Goal: Task Accomplishment & Management: Manage account settings

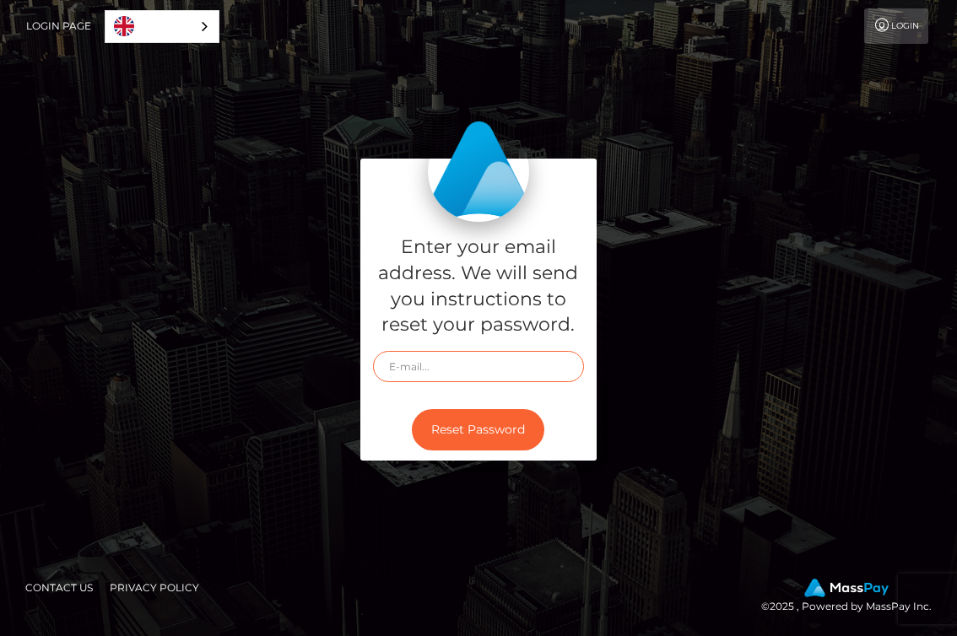
click at [504, 371] on input "text" at bounding box center [478, 366] width 211 height 31
type input "[EMAIL_ADDRESS][DOMAIN_NAME]"
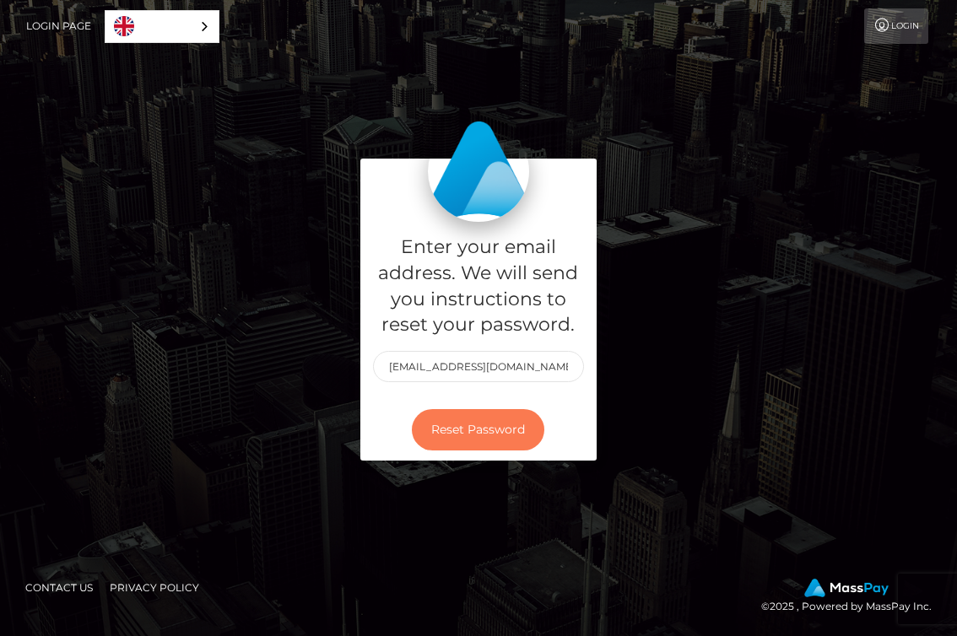
click at [496, 423] on button "Reset Password" at bounding box center [478, 429] width 133 height 41
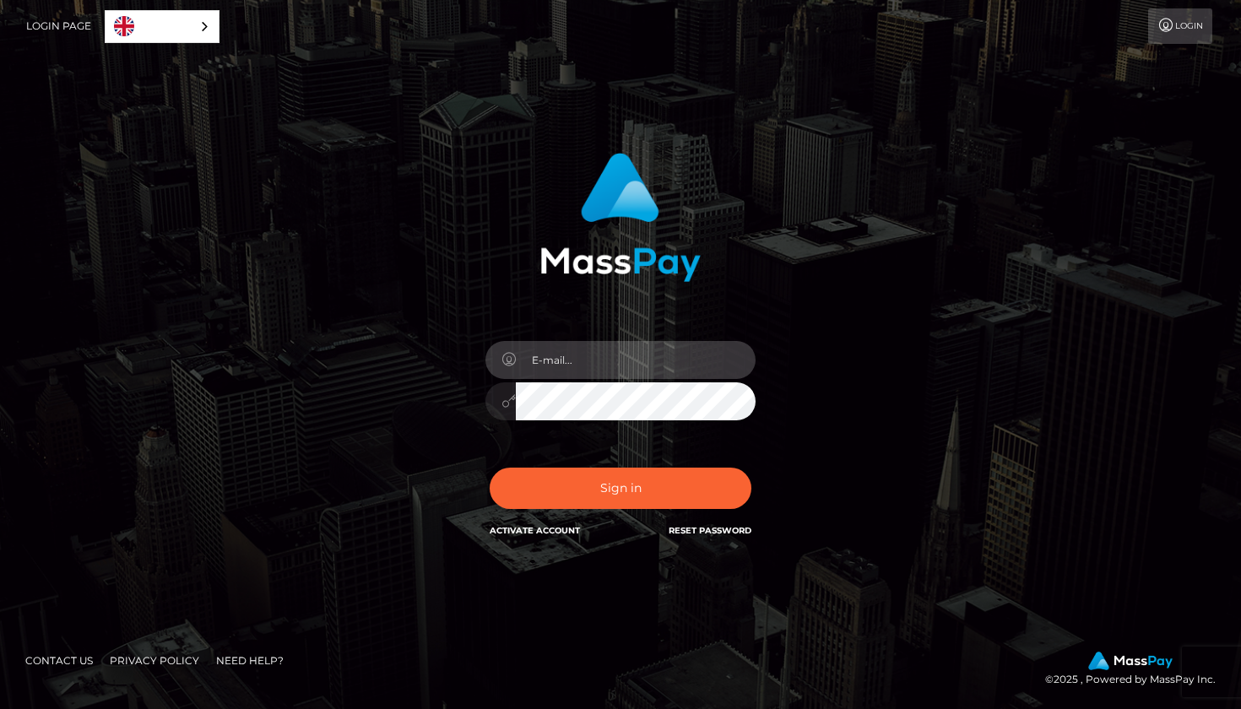
type input "[EMAIL_ADDRESS][DOMAIN_NAME]"
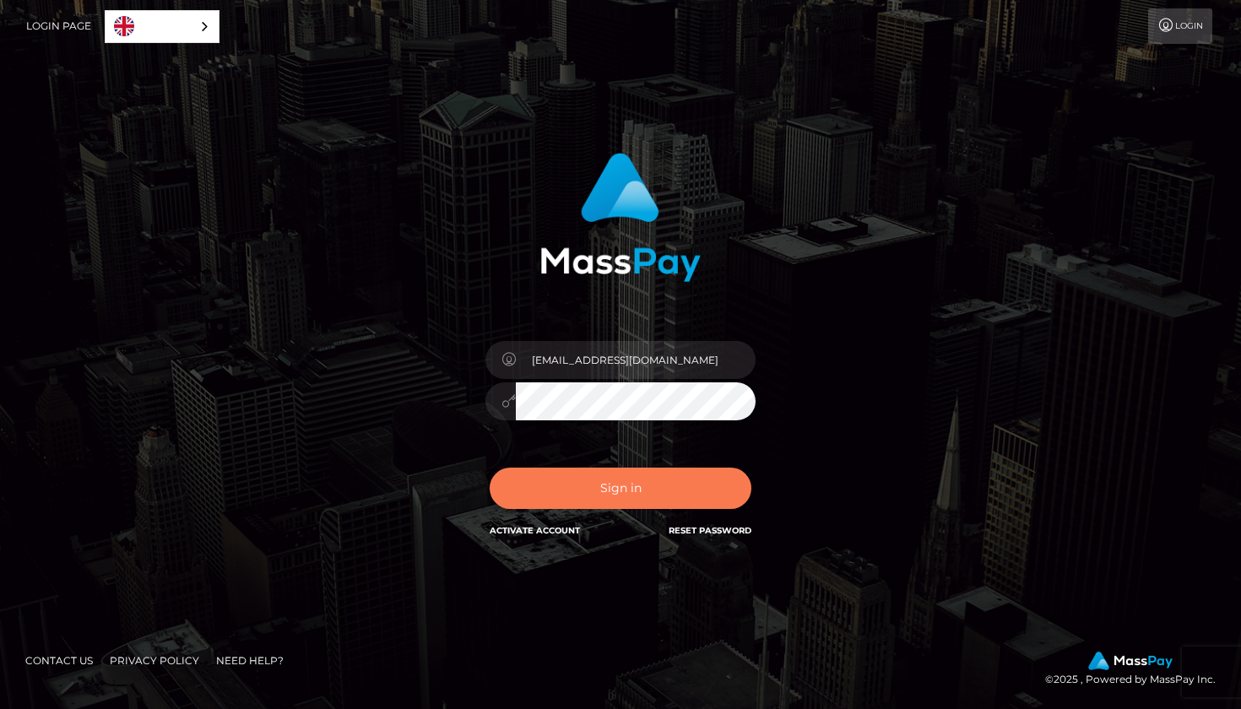
click at [653, 490] on button "Sign in" at bounding box center [621, 488] width 262 height 41
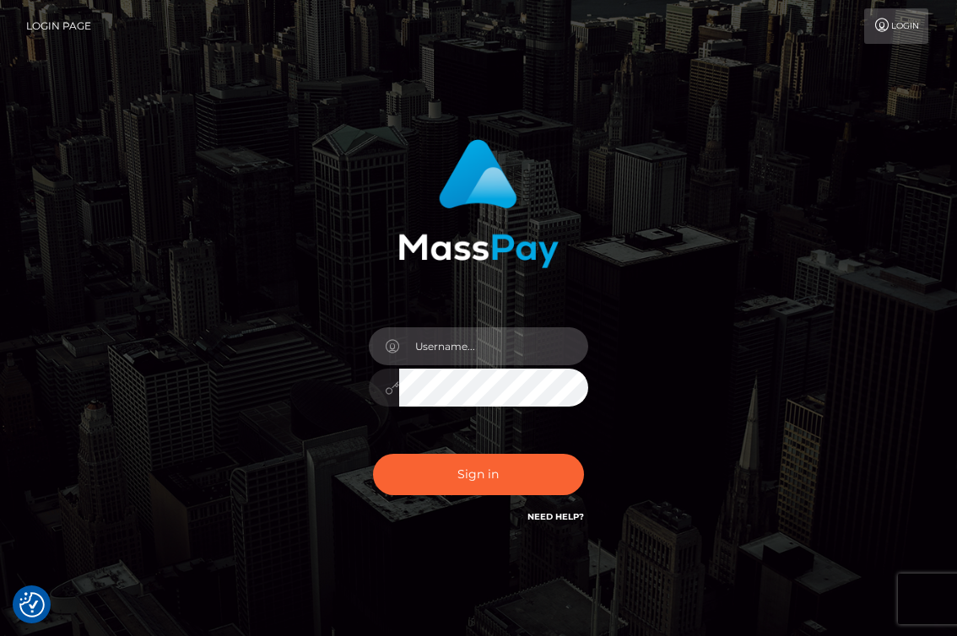
type input "[EMAIL_ADDRESS][DOMAIN_NAME]"
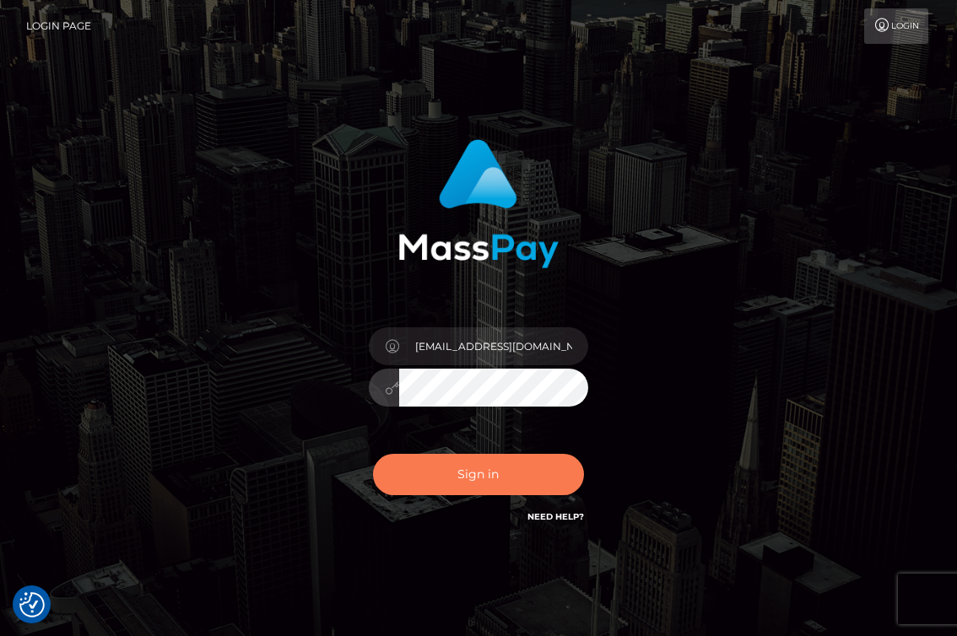
click at [435, 468] on button "Sign in" at bounding box center [478, 474] width 211 height 41
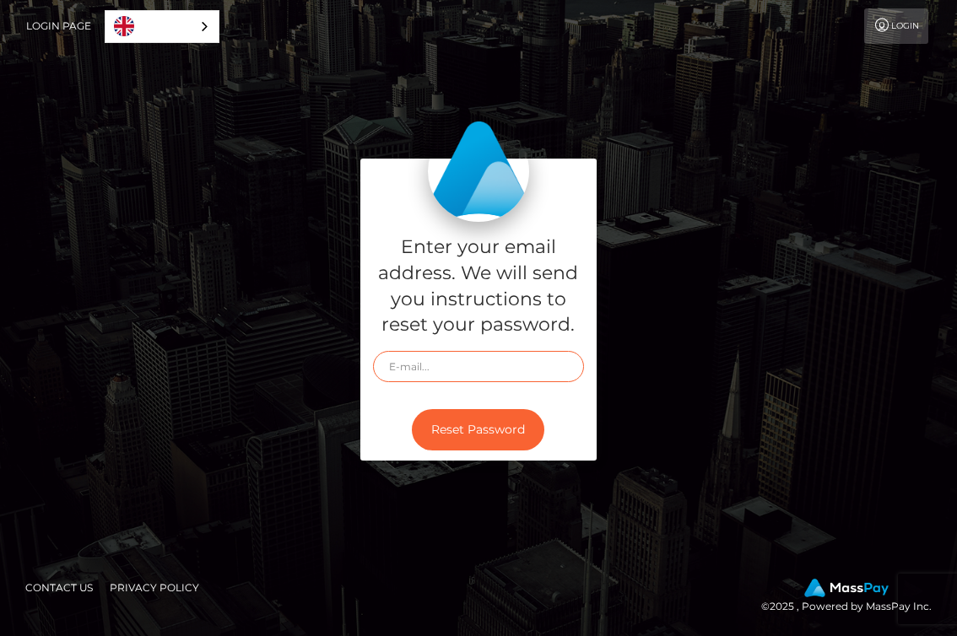
click at [490, 368] on input "text" at bounding box center [478, 366] width 211 height 31
type input "brittanyboyko@gmail.com"
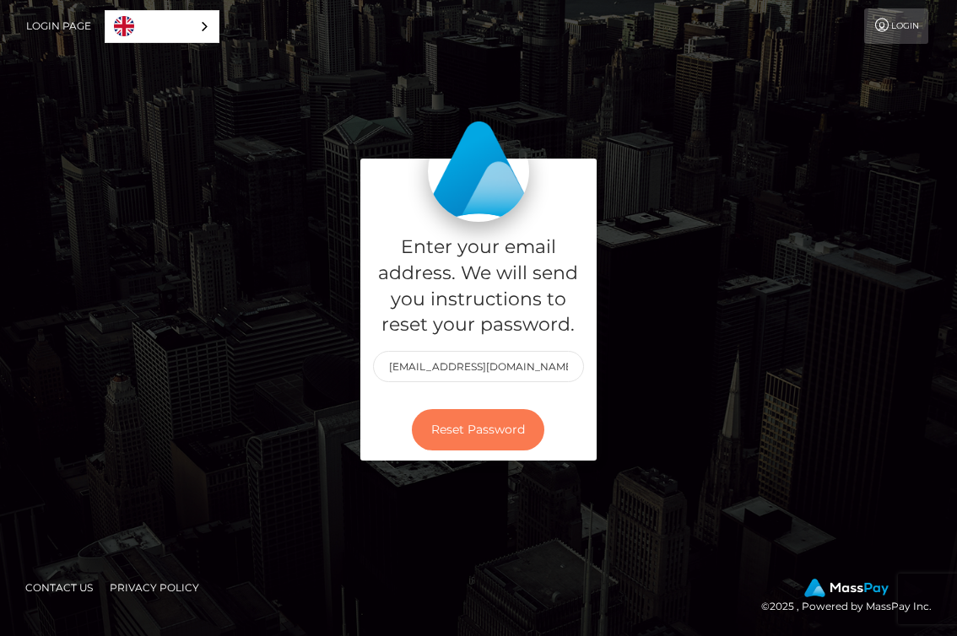
click at [466, 428] on button "Reset Password" at bounding box center [478, 429] width 133 height 41
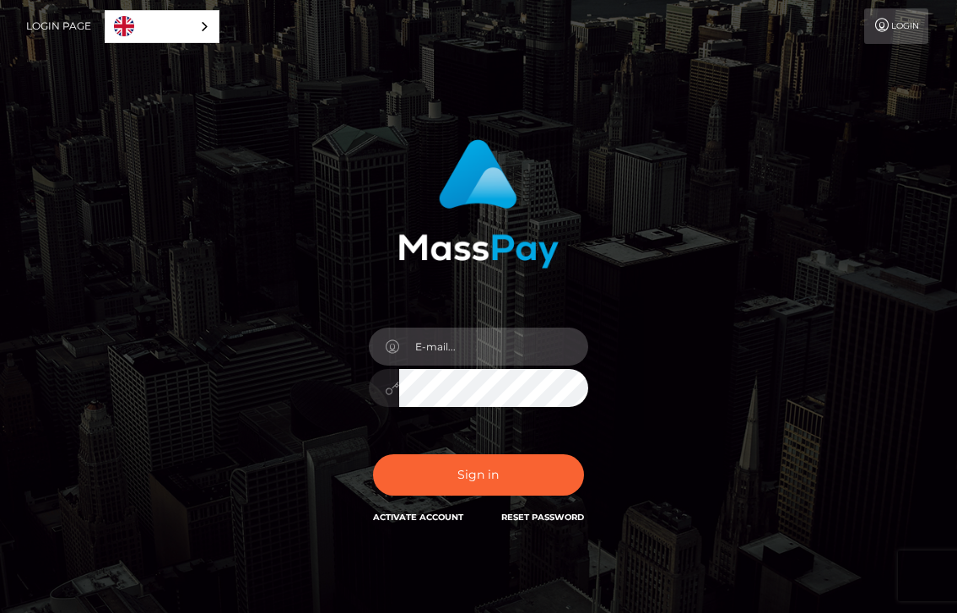
type input "[EMAIL_ADDRESS][DOMAIN_NAME]"
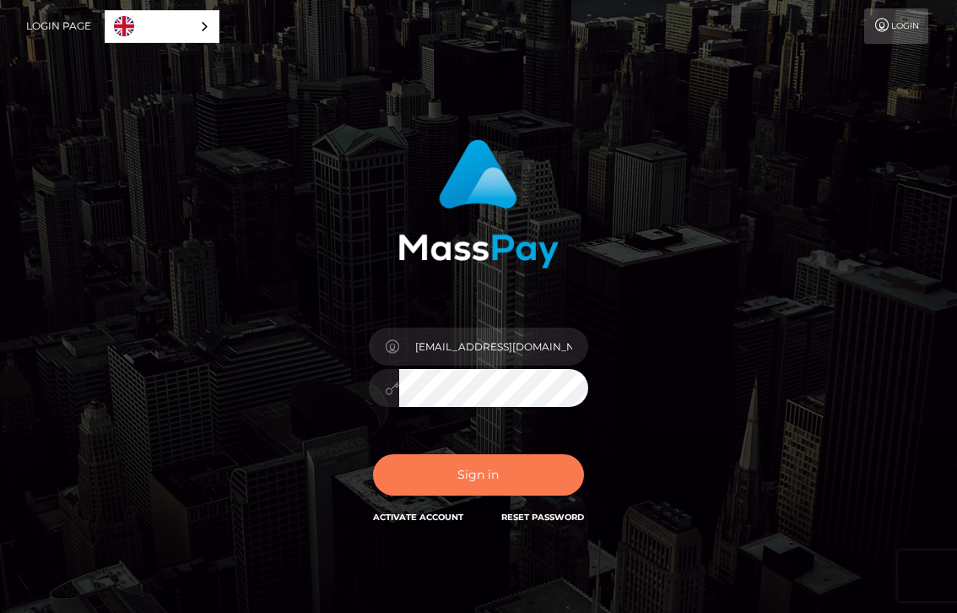
click at [489, 479] on button "Sign in" at bounding box center [478, 474] width 211 height 41
